Goal: Task Accomplishment & Management: Manage account settings

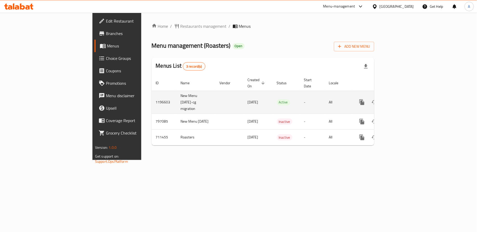
click at [403, 99] on icon "enhanced table" at bounding box center [399, 102] width 6 height 6
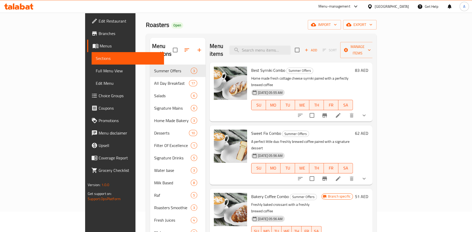
scroll to position [26, 0]
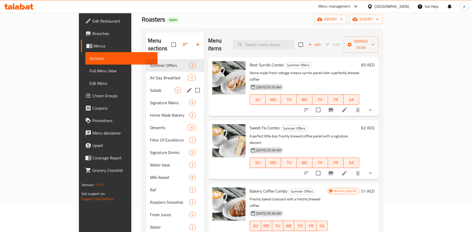
click at [150, 75] on span "All Day Breakfast" at bounding box center [168, 78] width 37 height 6
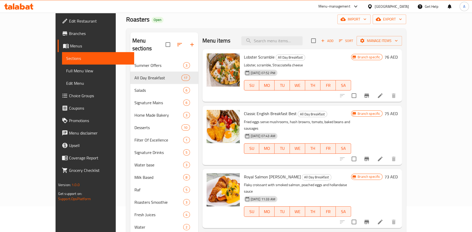
scroll to position [192, 0]
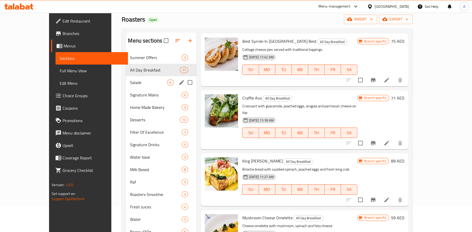
click at [130, 83] on span "Salads" at bounding box center [148, 82] width 37 height 6
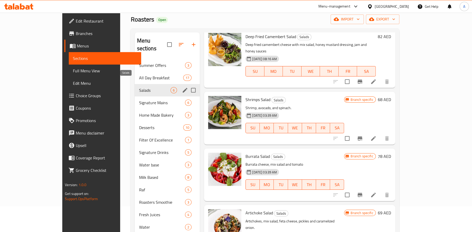
scroll to position [121, 0]
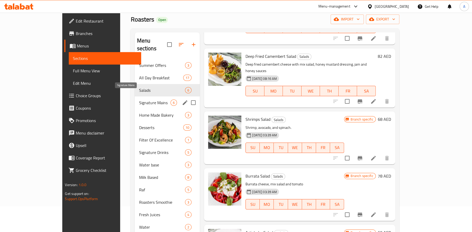
click at [139, 100] on span "Signature Mains" at bounding box center [155, 103] width 32 height 6
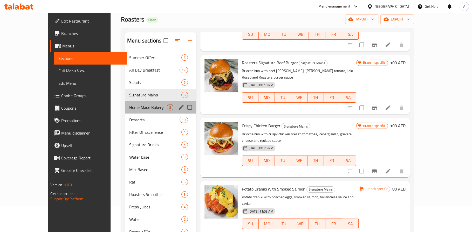
click at [134, 103] on div "Home Made Bakery 3" at bounding box center [160, 107] width 71 height 12
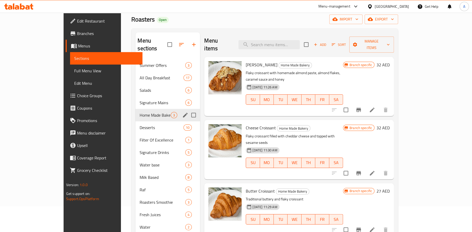
click at [140, 113] on div "Home Made Bakery 3" at bounding box center [168, 115] width 65 height 12
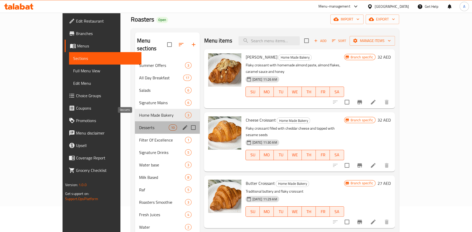
click at [139, 125] on span "Desserts" at bounding box center [154, 128] width 30 height 6
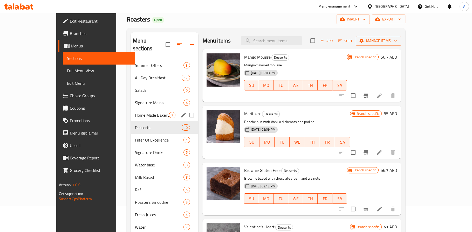
click at [135, 112] on span "Home Made Bakery" at bounding box center [152, 115] width 34 height 6
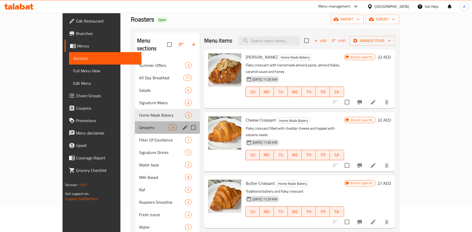
click at [135, 123] on div "Desserts 10" at bounding box center [167, 128] width 65 height 12
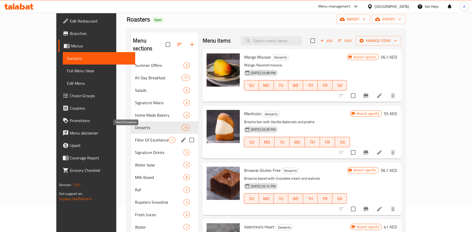
click at [135, 137] on span "Filter Of Excellence" at bounding box center [152, 140] width 34 height 6
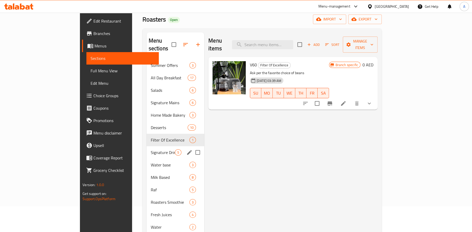
click at [151, 150] on span "Signature Drinks" at bounding box center [163, 153] width 24 height 6
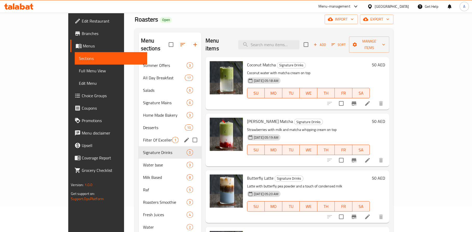
click at [143, 137] on span "Filter Of Excellence" at bounding box center [157, 140] width 29 height 6
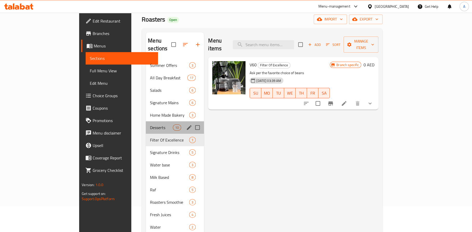
click at [146, 125] on div "Desserts 10" at bounding box center [175, 128] width 58 height 12
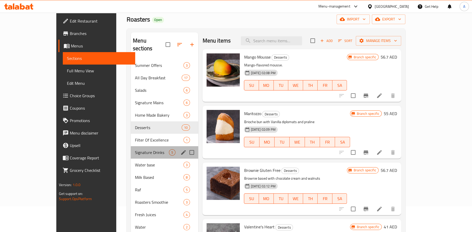
click at [131, 149] on div "Signature Drinks 5" at bounding box center [165, 152] width 68 height 12
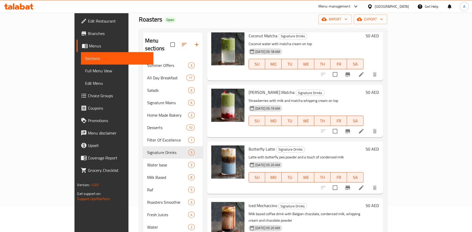
scroll to position [64, 0]
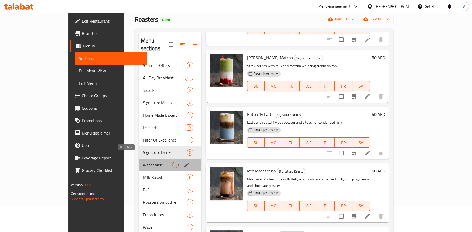
click at [143, 162] on span "Water base" at bounding box center [157, 165] width 29 height 6
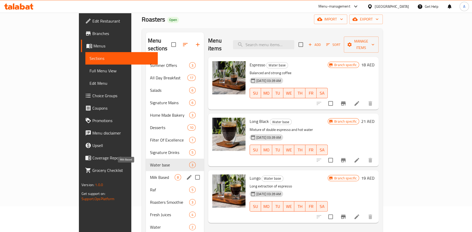
click at [150, 175] on span "Milk Based" at bounding box center [162, 178] width 25 height 6
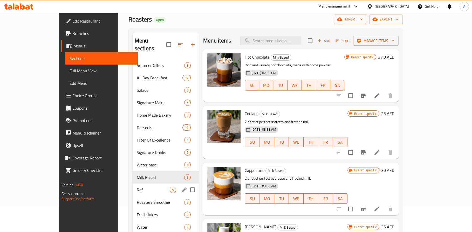
click at [137, 187] on span "Raf" at bounding box center [153, 190] width 33 height 6
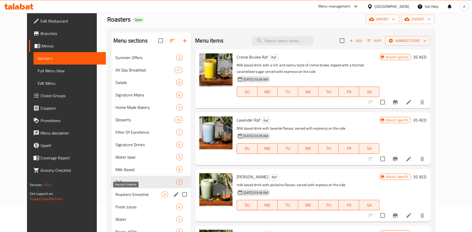
click at [121, 196] on span "Roasters Smoothie" at bounding box center [139, 195] width 46 height 6
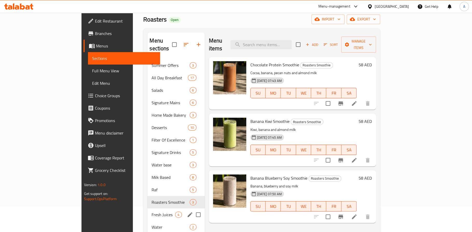
click at [147, 209] on div "Fresh Juices 4" at bounding box center [175, 215] width 57 height 12
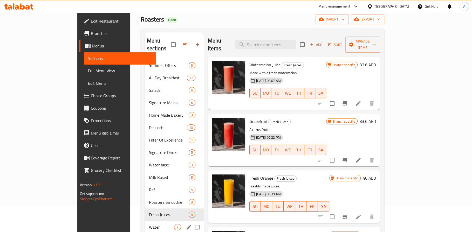
click at [145, 221] on div "Water 2" at bounding box center [174, 227] width 59 height 12
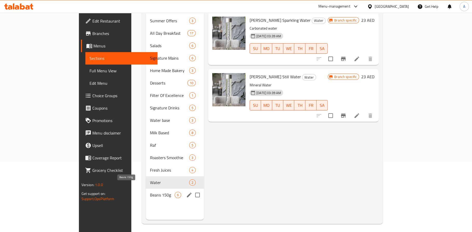
scroll to position [73, 0]
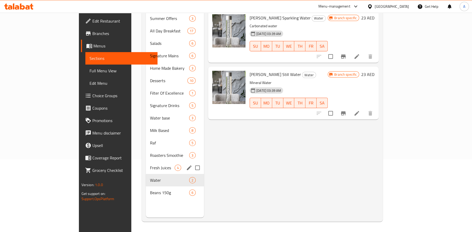
click at [150, 165] on span "Fresh Juices" at bounding box center [162, 168] width 25 height 6
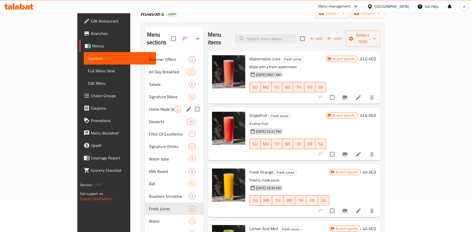
scroll to position [29, 0]
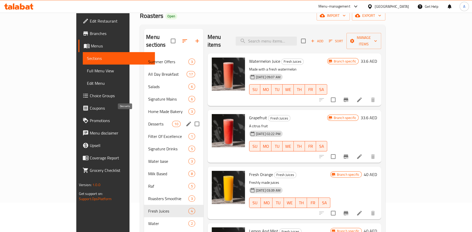
click at [148, 121] on span "Desserts" at bounding box center [160, 124] width 24 height 6
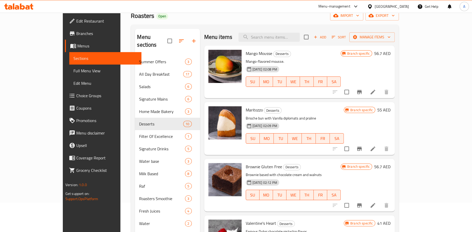
click at [76, 18] on span "Edit Restaurant" at bounding box center [106, 21] width 61 height 6
